Goal: Task Accomplishment & Management: Manage account settings

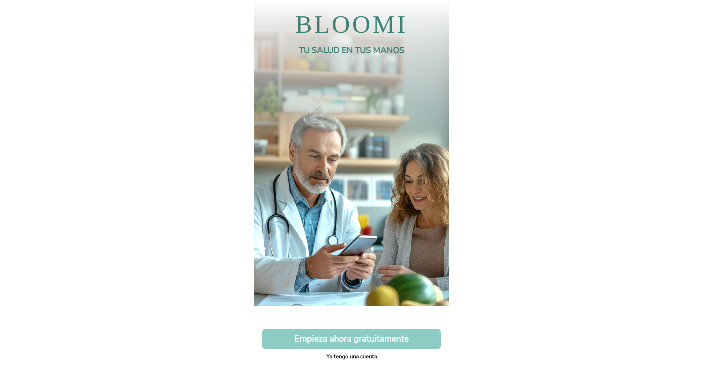
click at [363, 358] on link "Ya tengo una cuenta" at bounding box center [351, 357] width 51 height 8
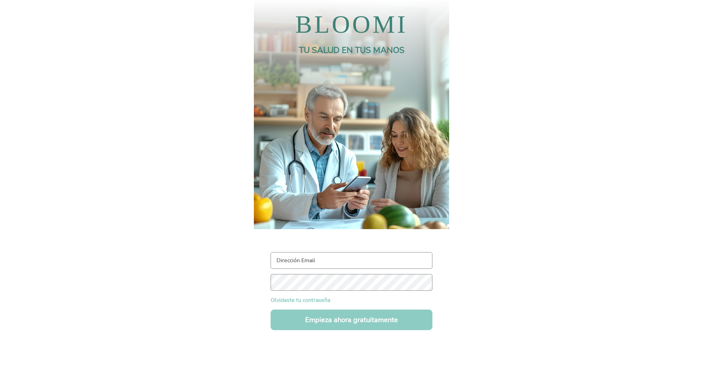
click at [306, 259] on input "text" at bounding box center [351, 260] width 162 height 17
paste input "[EMAIL_ADDRESS][DOMAIN_NAME]"
type input "[EMAIL_ADDRESS][DOMAIN_NAME]"
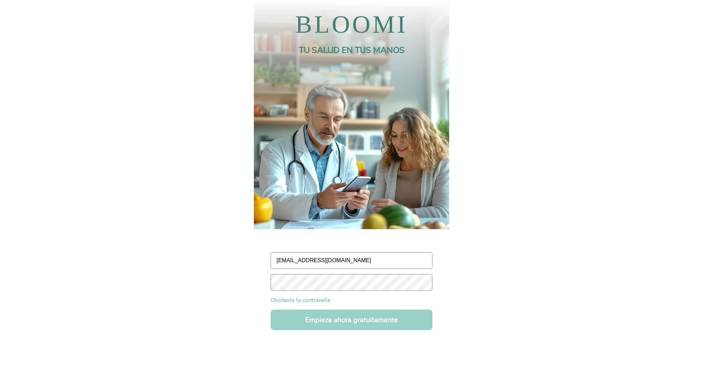
click at [301, 322] on button "Empieza ahora gratuitamente" at bounding box center [351, 320] width 162 height 21
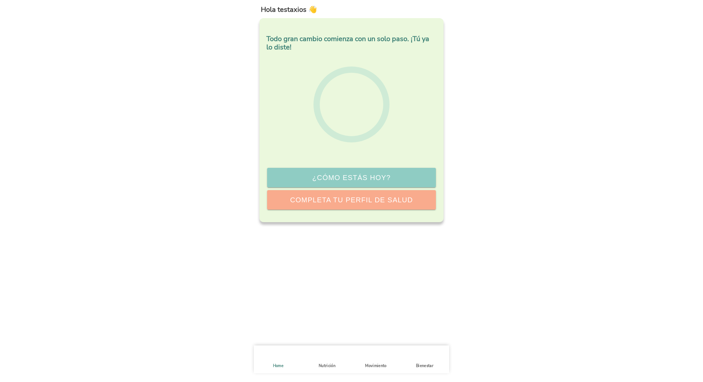
click at [301, 322] on div "Hola testaxios 👋 Todo gran cambio comienza con un solo paso. ¡Tú ya lo diste! ¿…" at bounding box center [351, 191] width 195 height 382
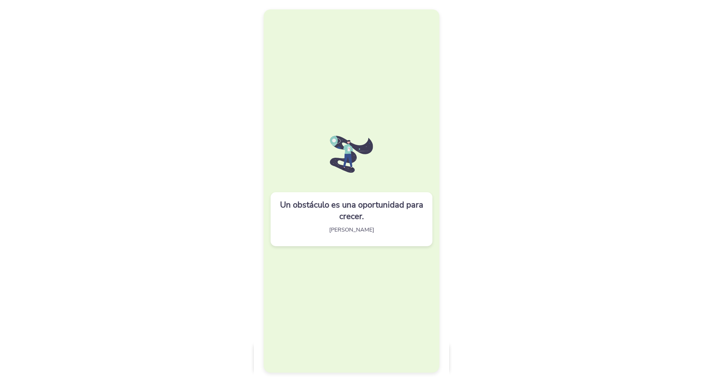
click at [301, 322] on div "Un obstáculo es una oportunidad para crecer. [PERSON_NAME]" at bounding box center [351, 190] width 176 height 363
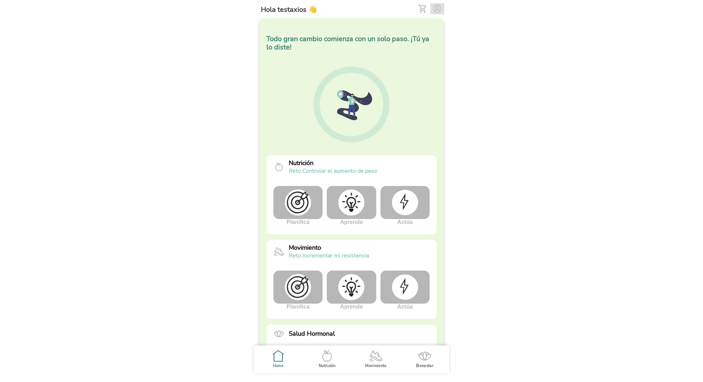
click at [437, 7] on img at bounding box center [437, 9] width 8 height 8
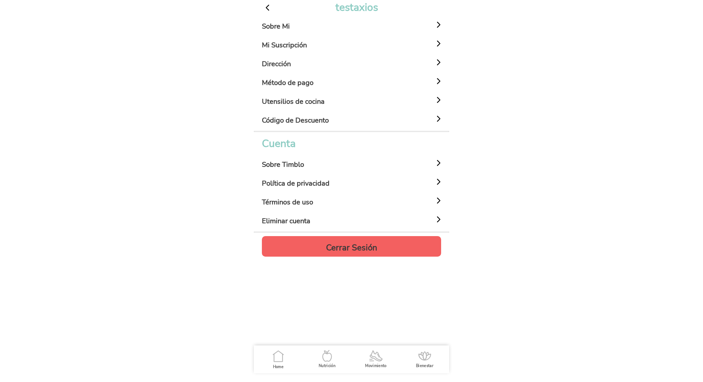
click at [293, 28] on div "Sobre Mi" at bounding box center [352, 24] width 181 height 19
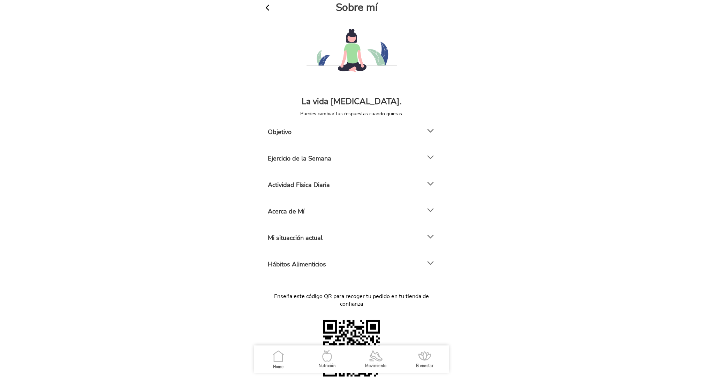
click at [308, 240] on h4 "Mi situacción actual" at bounding box center [295, 238] width 55 height 8
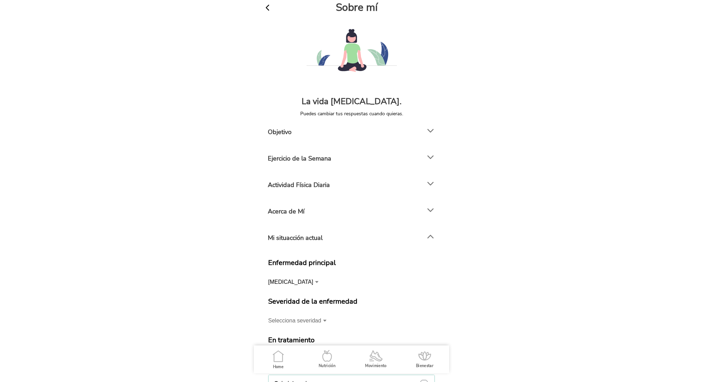
click at [268, 7] on span "button" at bounding box center [267, 7] width 9 height 9
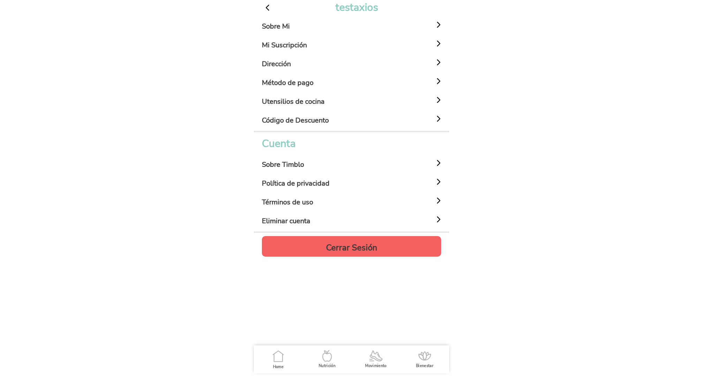
click at [278, 365] on ion-label "Home" at bounding box center [278, 367] width 10 height 5
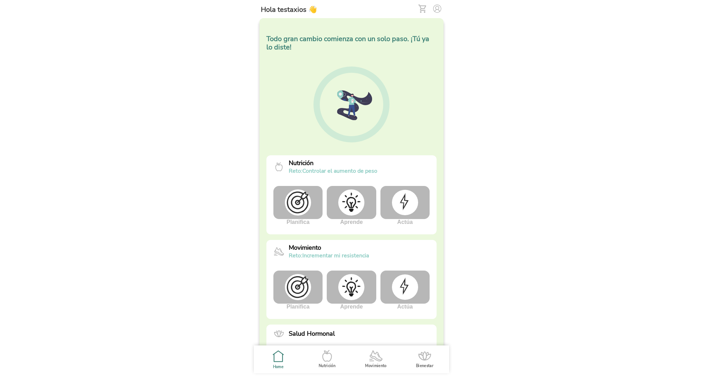
click at [410, 293] on img at bounding box center [405, 287] width 26 height 25
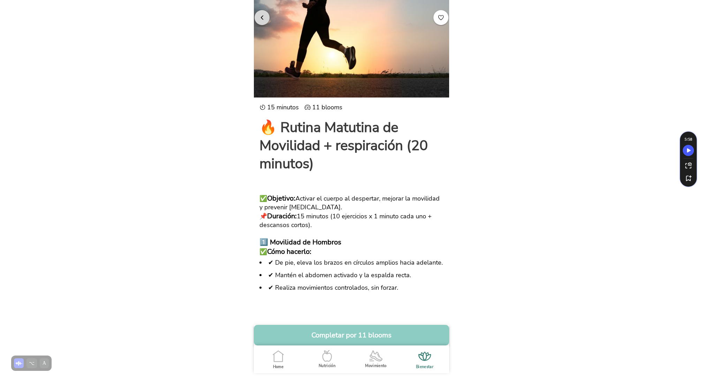
click at [263, 19] on span "button" at bounding box center [262, 17] width 7 height 7
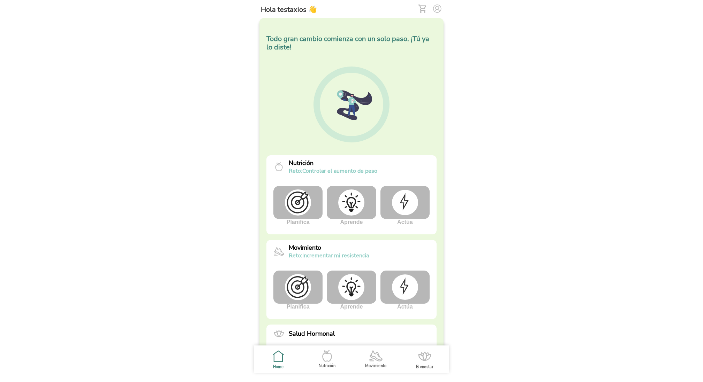
click at [351, 288] on img at bounding box center [351, 287] width 26 height 26
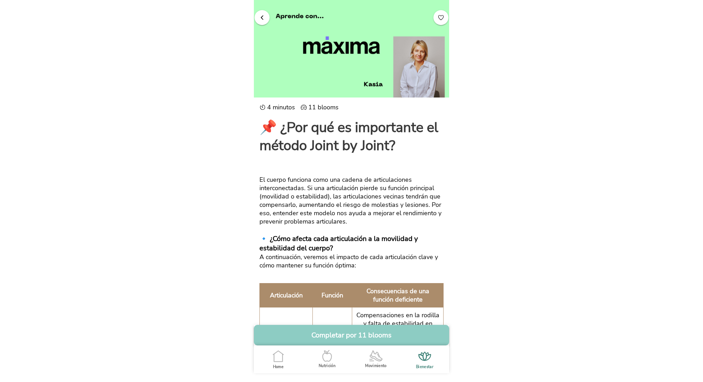
click at [262, 16] on span "button" at bounding box center [262, 17] width 7 height 7
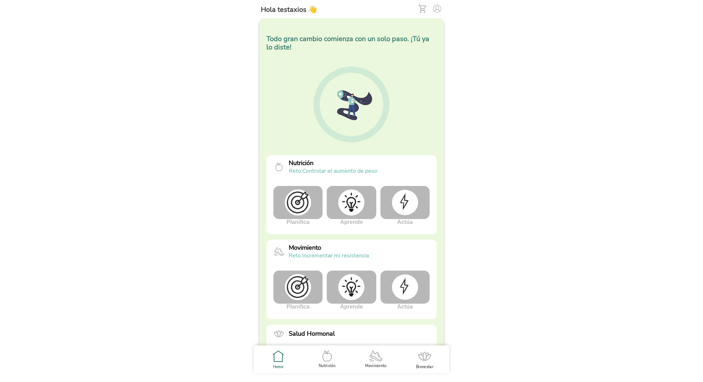
click at [412, 286] on img at bounding box center [405, 287] width 26 height 25
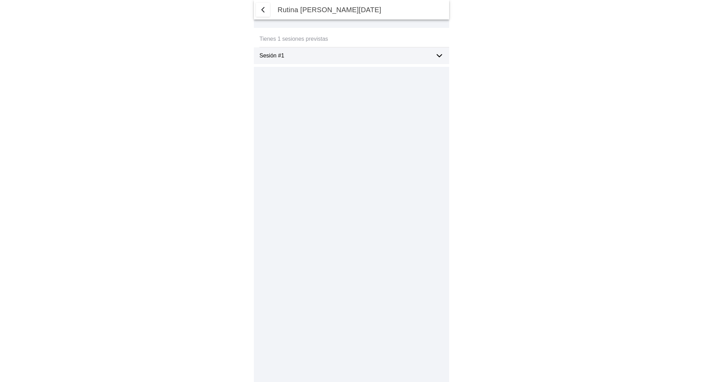
click at [440, 53] on icon at bounding box center [439, 56] width 8 height 8
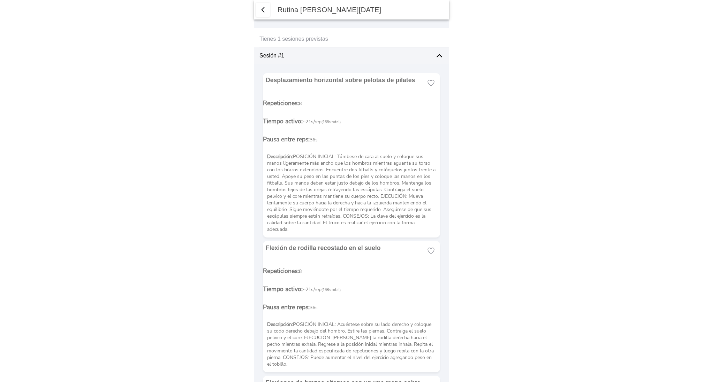
click at [378, 116] on div "Repeticiones: 8 Tiempo activo: ~21s/rep (168s total) Pausa entre reps: 36s" at bounding box center [351, 121] width 177 height 54
